Goal: Transaction & Acquisition: Purchase product/service

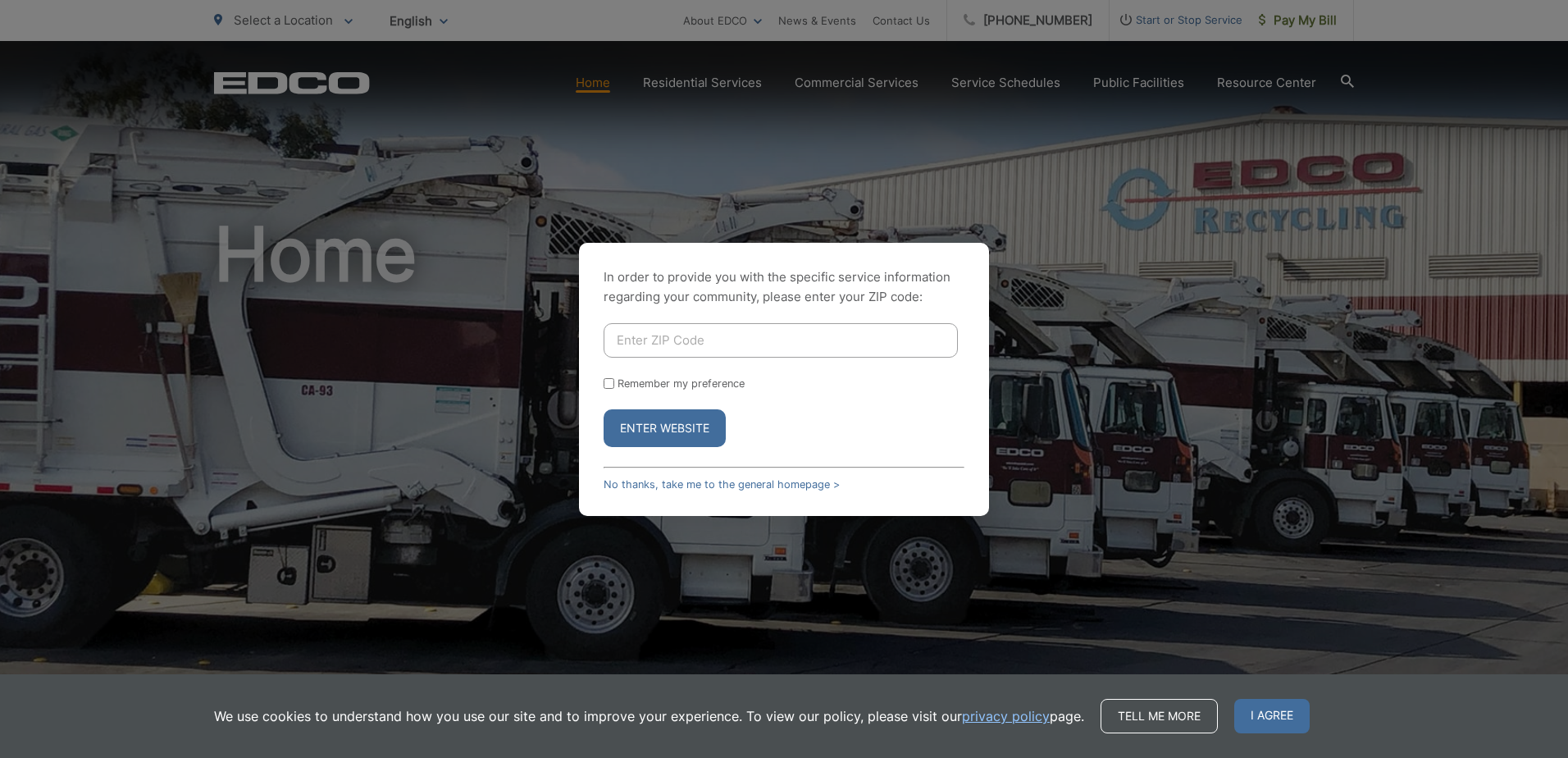
click at [744, 324] on div "In order to provide you with the specific service information regarding your co…" at bounding box center [784, 379] width 410 height 273
drag, startPoint x: 743, startPoint y: 330, endPoint x: 737, endPoint y: 339, distance: 10.8
click at [742, 331] on input "Enter ZIP Code" at bounding box center [780, 340] width 354 height 34
click at [736, 350] on input "Enter ZIP Code" at bounding box center [780, 340] width 354 height 34
click at [709, 337] on input "Enter ZIP Code" at bounding box center [780, 340] width 354 height 34
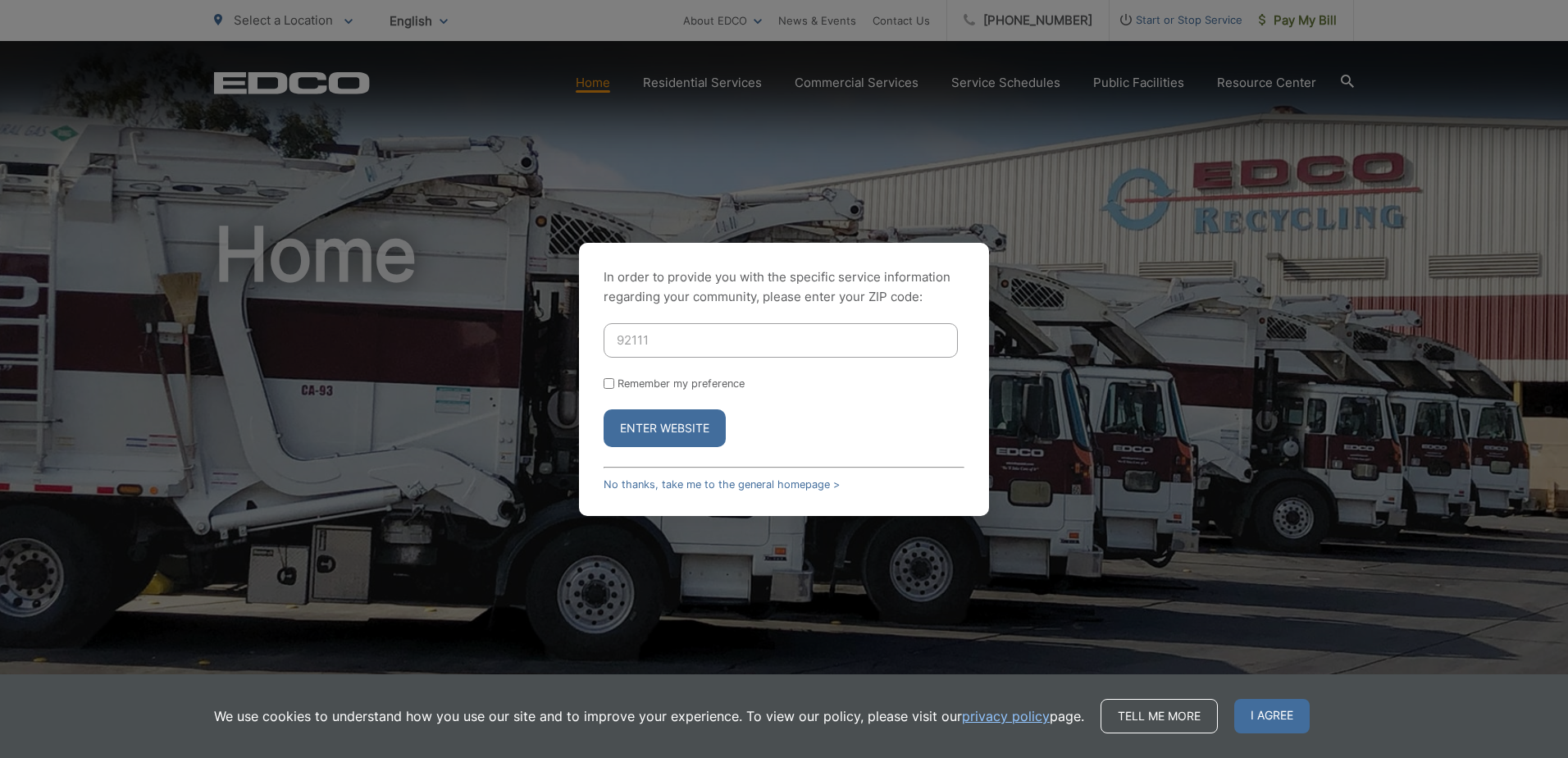
type input "92111"
click at [693, 319] on div "In order to provide you with the specific service information regarding your co…" at bounding box center [784, 379] width 410 height 273
click at [605, 385] on input "Remember my preference" at bounding box center [608, 383] width 11 height 11
checkbox input "true"
click at [636, 431] on button "Enter Website" at bounding box center [664, 428] width 123 height 37
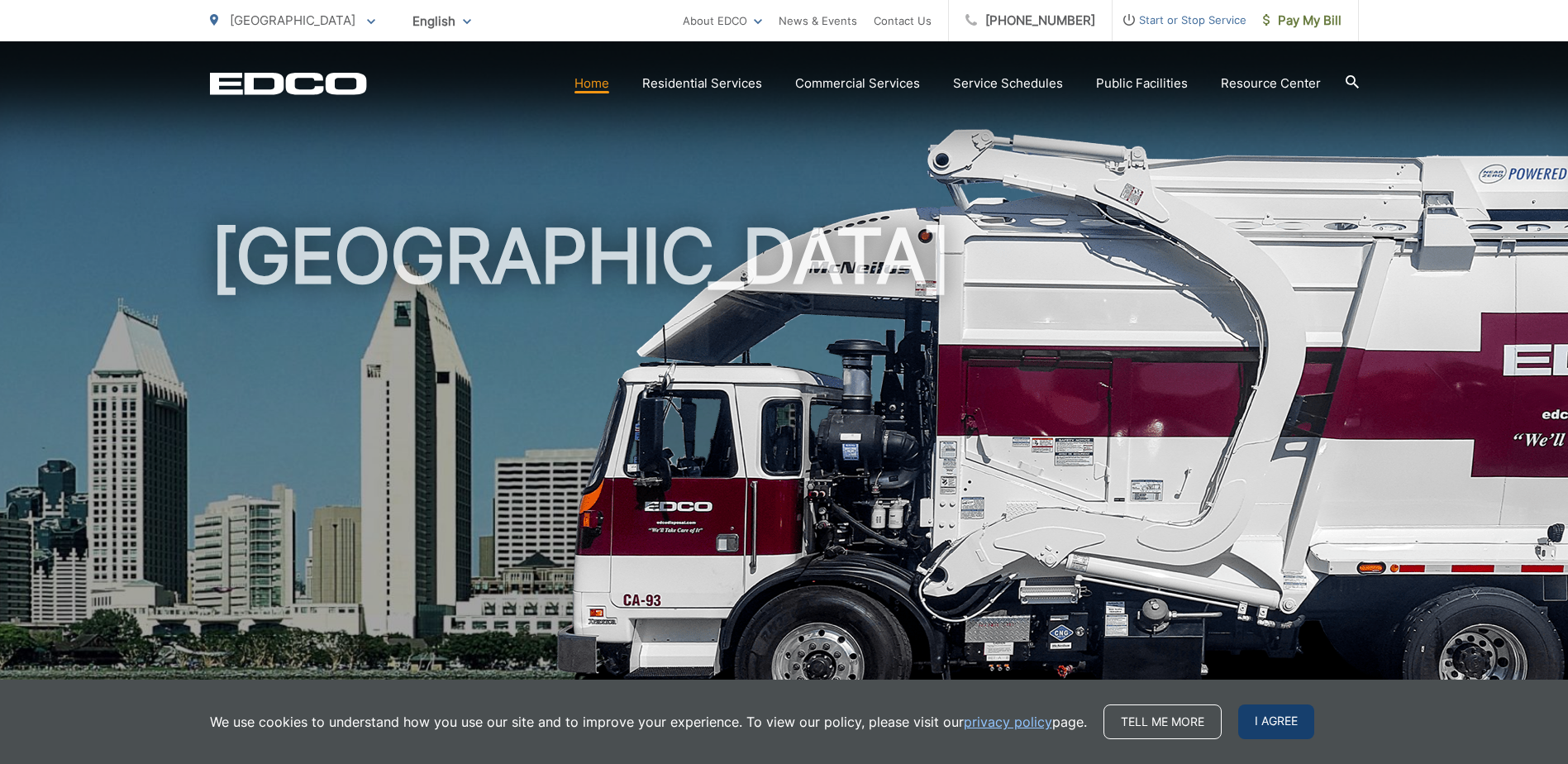
click at [1302, 735] on span "I agree" at bounding box center [1276, 721] width 76 height 34
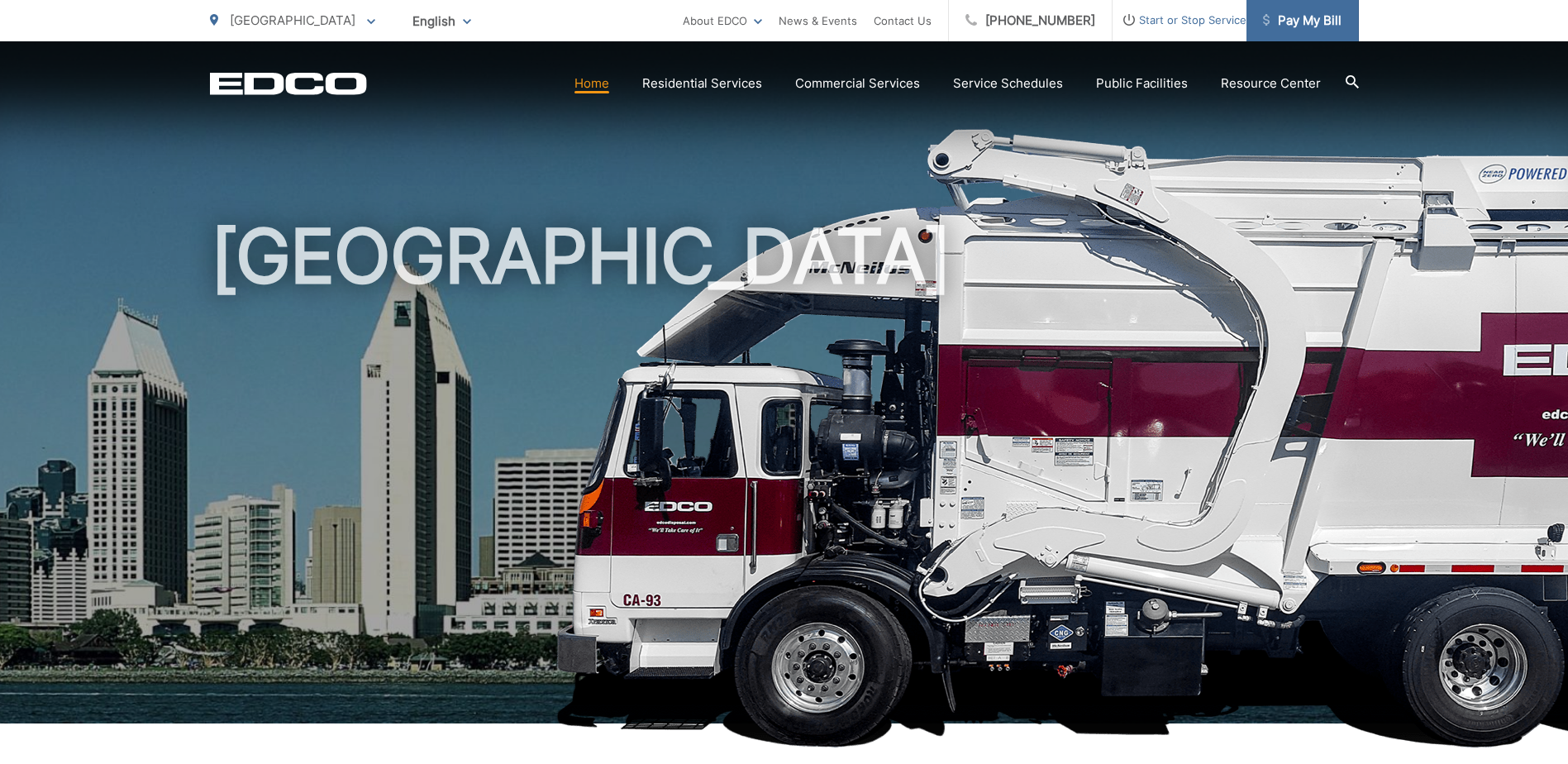
click at [1296, 27] on span "Pay My Bill" at bounding box center [1303, 21] width 79 height 20
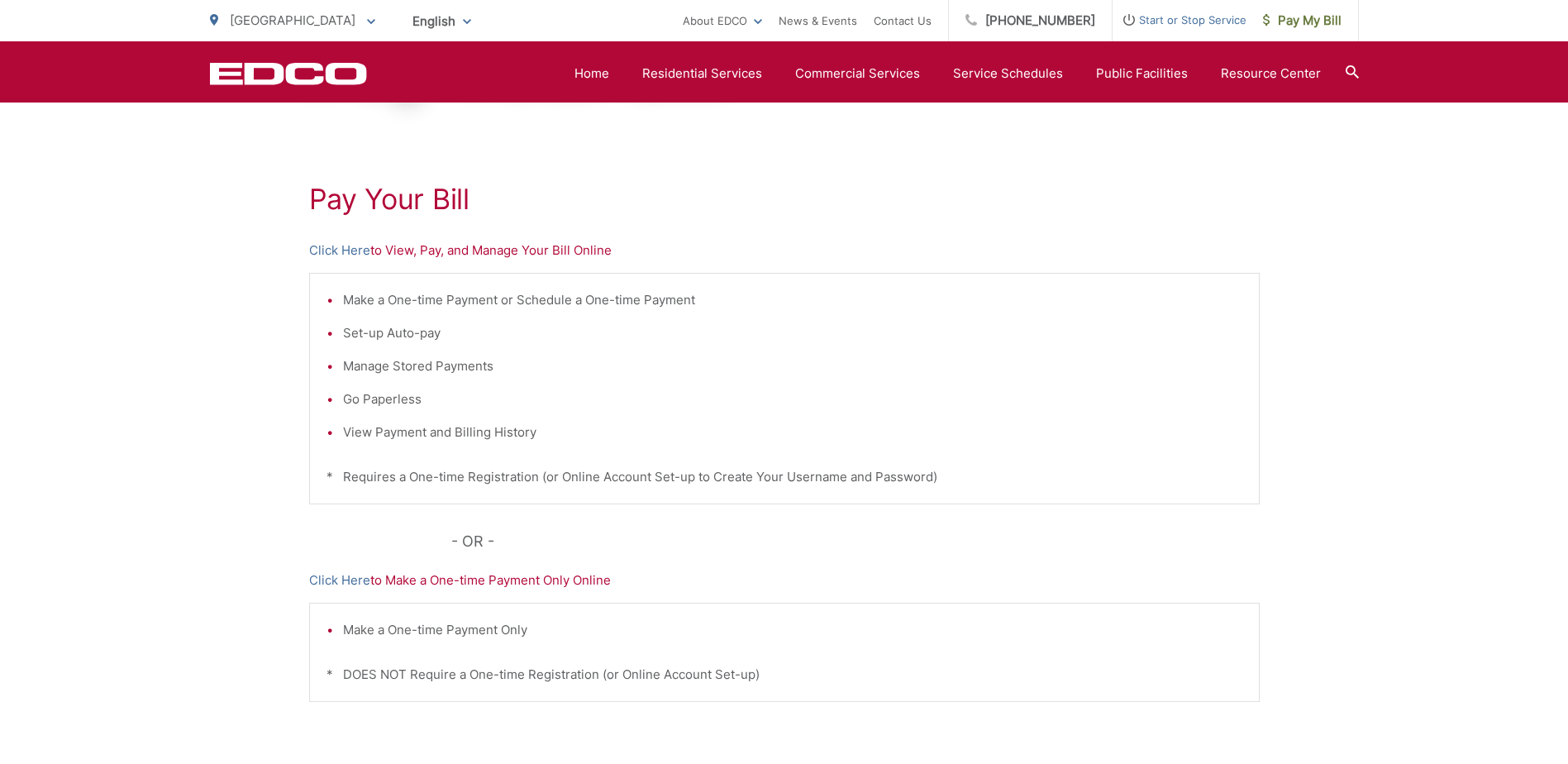
scroll to position [246, 0]
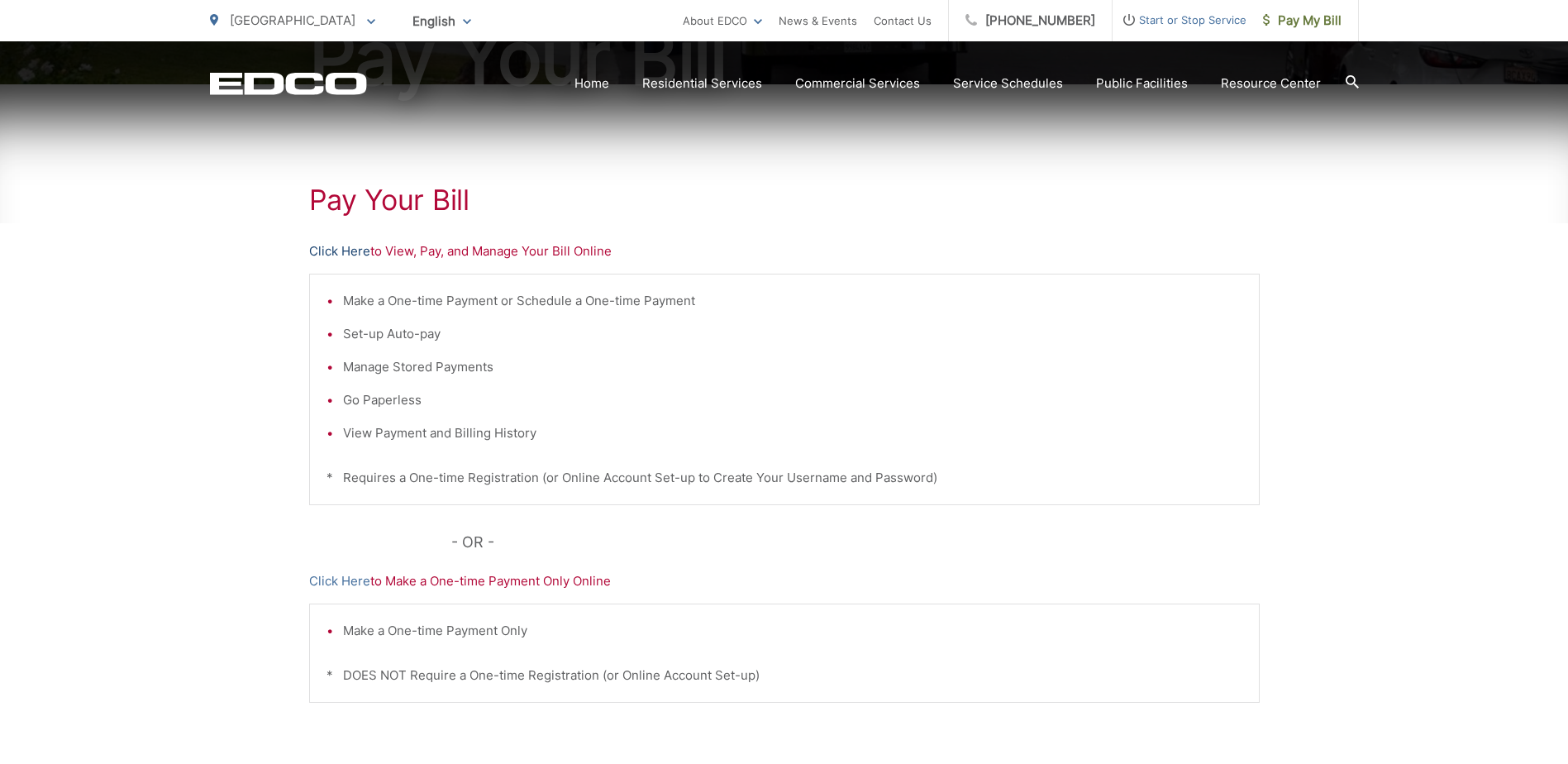
click at [333, 242] on link "Click Here" at bounding box center [339, 250] width 61 height 20
